Goal: Task Accomplishment & Management: Complete application form

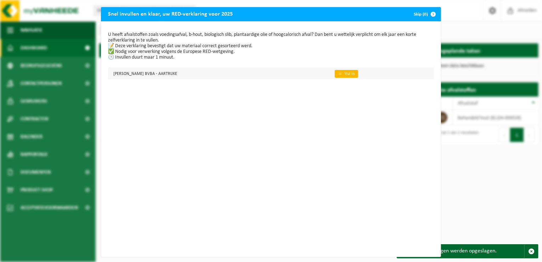
click at [336, 73] on link "👉 Vul in" at bounding box center [346, 74] width 23 height 8
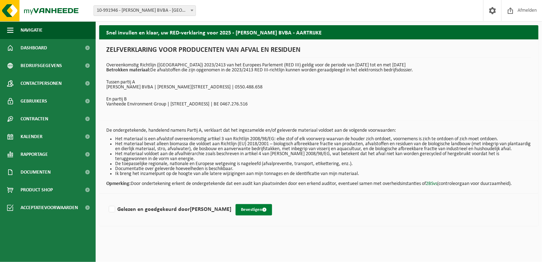
click at [237, 215] on button "Bevestigen" at bounding box center [254, 209] width 37 height 11
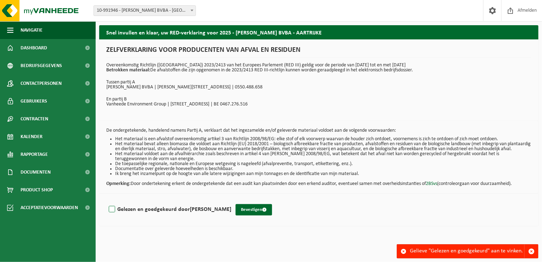
click at [113, 214] on label "Gelezen en goedgekeurd door LUC DHAENS" at bounding box center [169, 209] width 124 height 11
click at [232, 200] on input "Gelezen en goedgekeurd door LUC DHAENS" at bounding box center [232, 200] width 0 height 0
checkbox input "true"
click at [240, 215] on button "Bevestigen" at bounding box center [254, 209] width 37 height 11
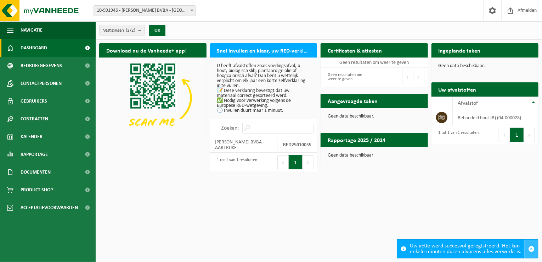
click at [531, 247] on span "button" at bounding box center [532, 248] width 6 height 6
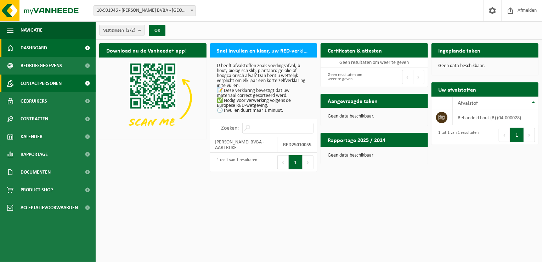
click at [31, 83] on span "Contactpersonen" at bounding box center [41, 83] width 41 height 18
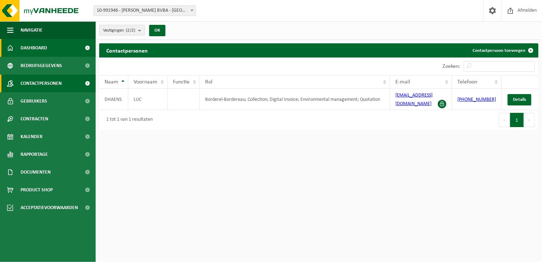
click at [47, 47] on span "Dashboard" at bounding box center [34, 48] width 27 height 18
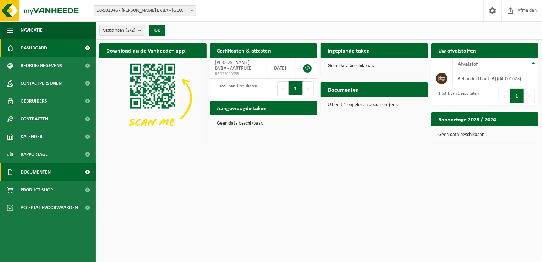
click at [49, 173] on span "Documenten" at bounding box center [36, 172] width 30 height 18
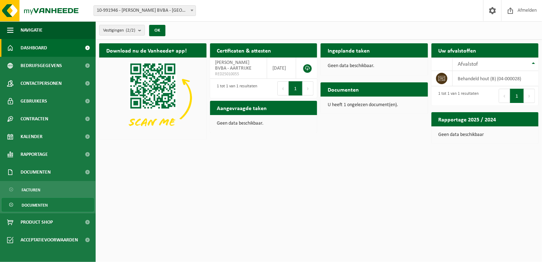
click at [34, 206] on span "Documenten" at bounding box center [35, 204] width 26 height 13
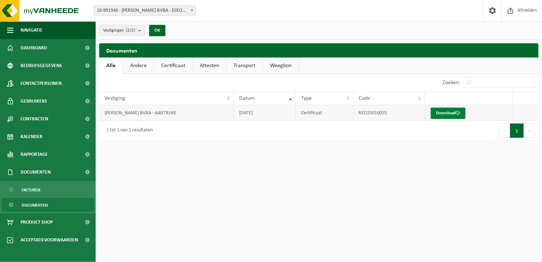
click at [449, 113] on link "Download" at bounding box center [448, 112] width 35 height 11
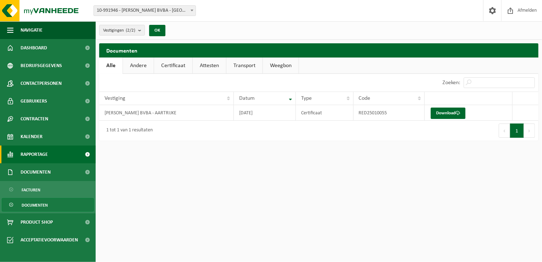
click at [31, 155] on span "Rapportage" at bounding box center [34, 154] width 27 height 18
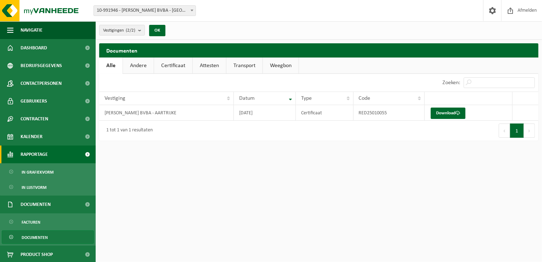
click at [31, 155] on span "Rapportage" at bounding box center [34, 154] width 27 height 18
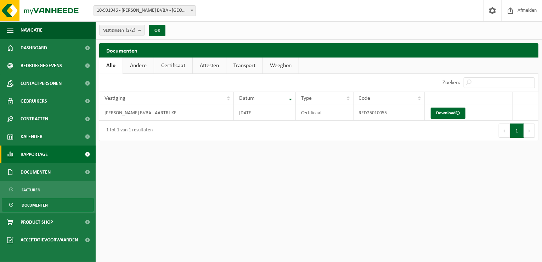
click at [86, 152] on span at bounding box center [88, 154] width 16 height 18
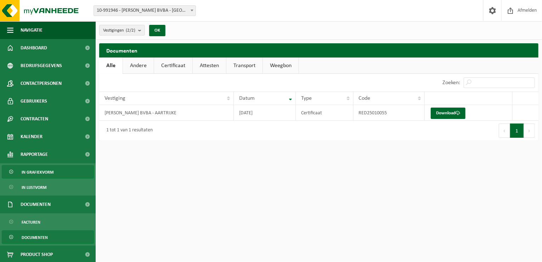
click at [43, 171] on span "In grafiekvorm" at bounding box center [38, 171] width 32 height 13
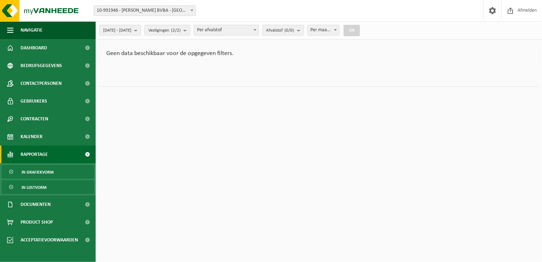
click at [40, 189] on span "In lijstvorm" at bounding box center [34, 186] width 25 height 13
